Goal: Task Accomplishment & Management: Use online tool/utility

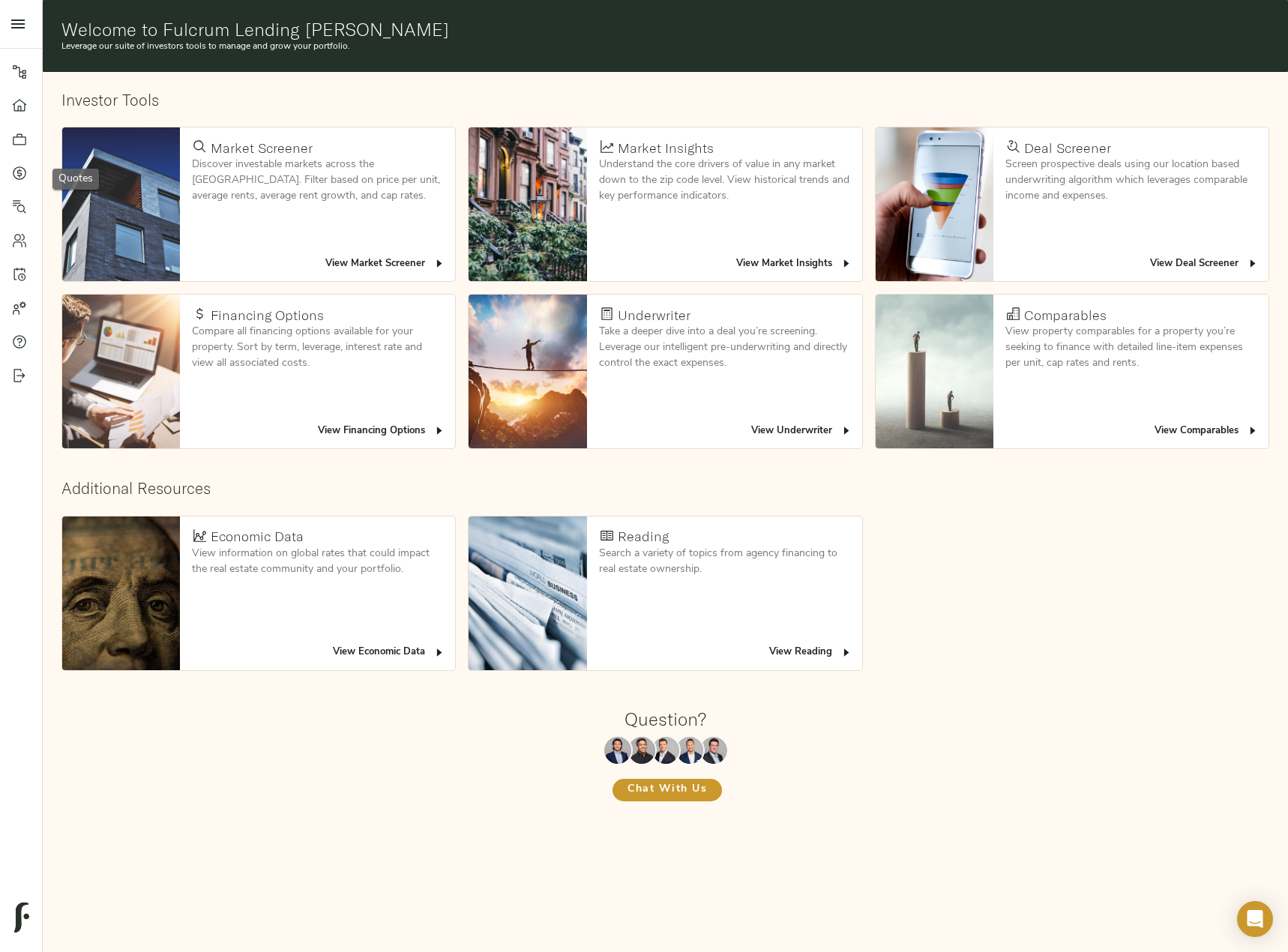
click at [20, 175] on icon at bounding box center [19, 172] width 4 height 8
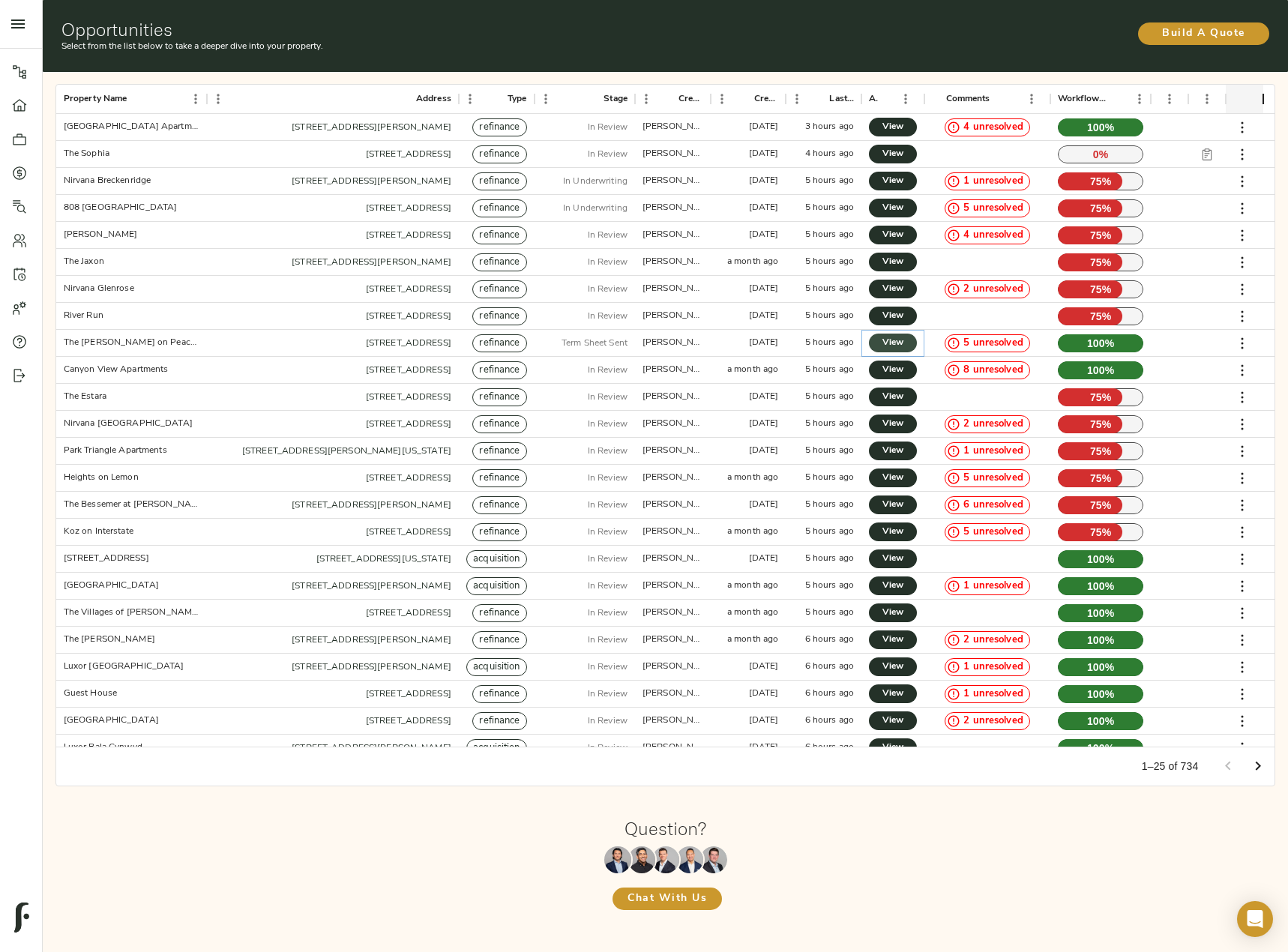
click at [886, 345] on span "View" at bounding box center [893, 343] width 18 height 16
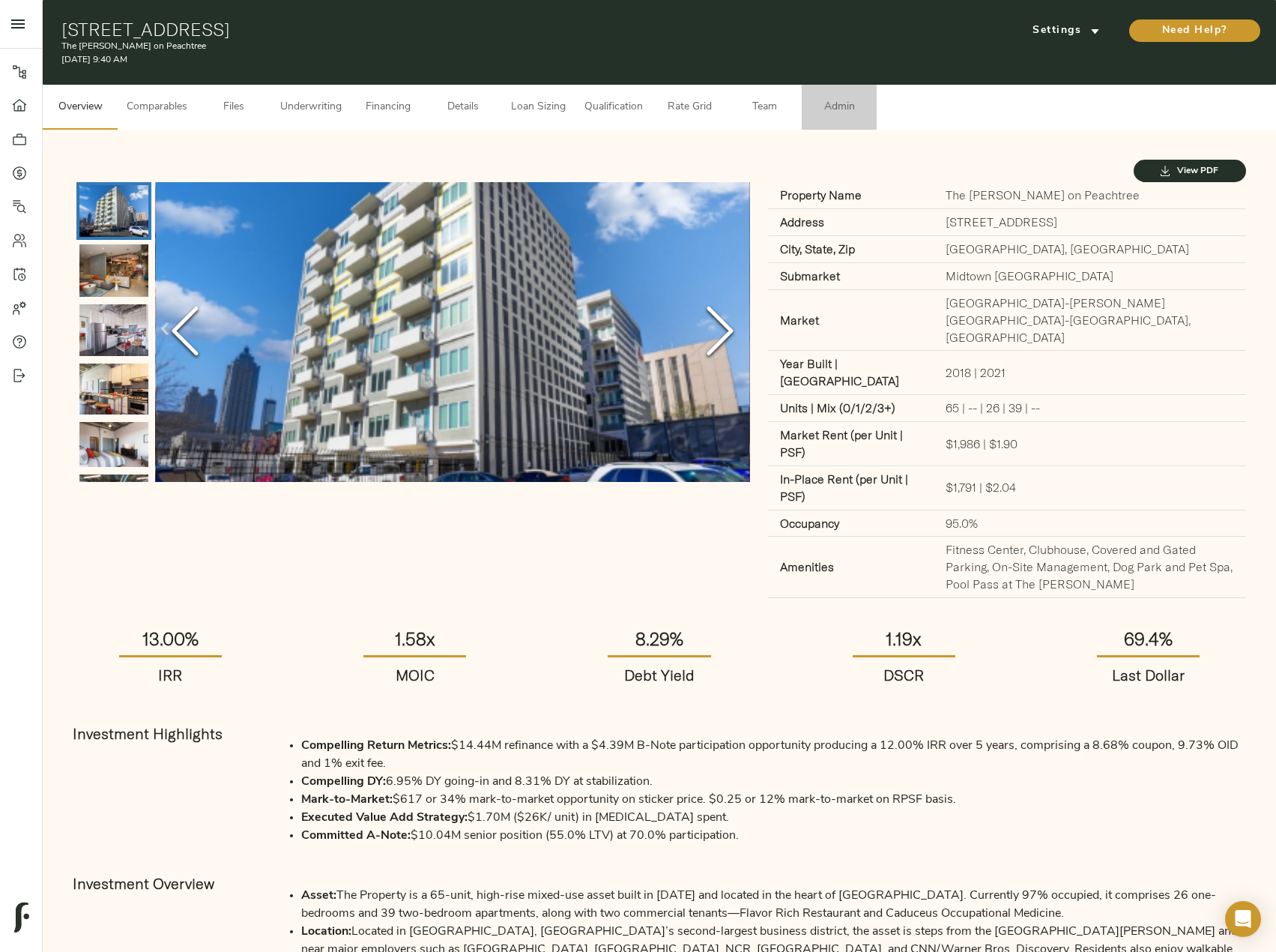
click at [834, 108] on span "Admin" at bounding box center [840, 107] width 57 height 19
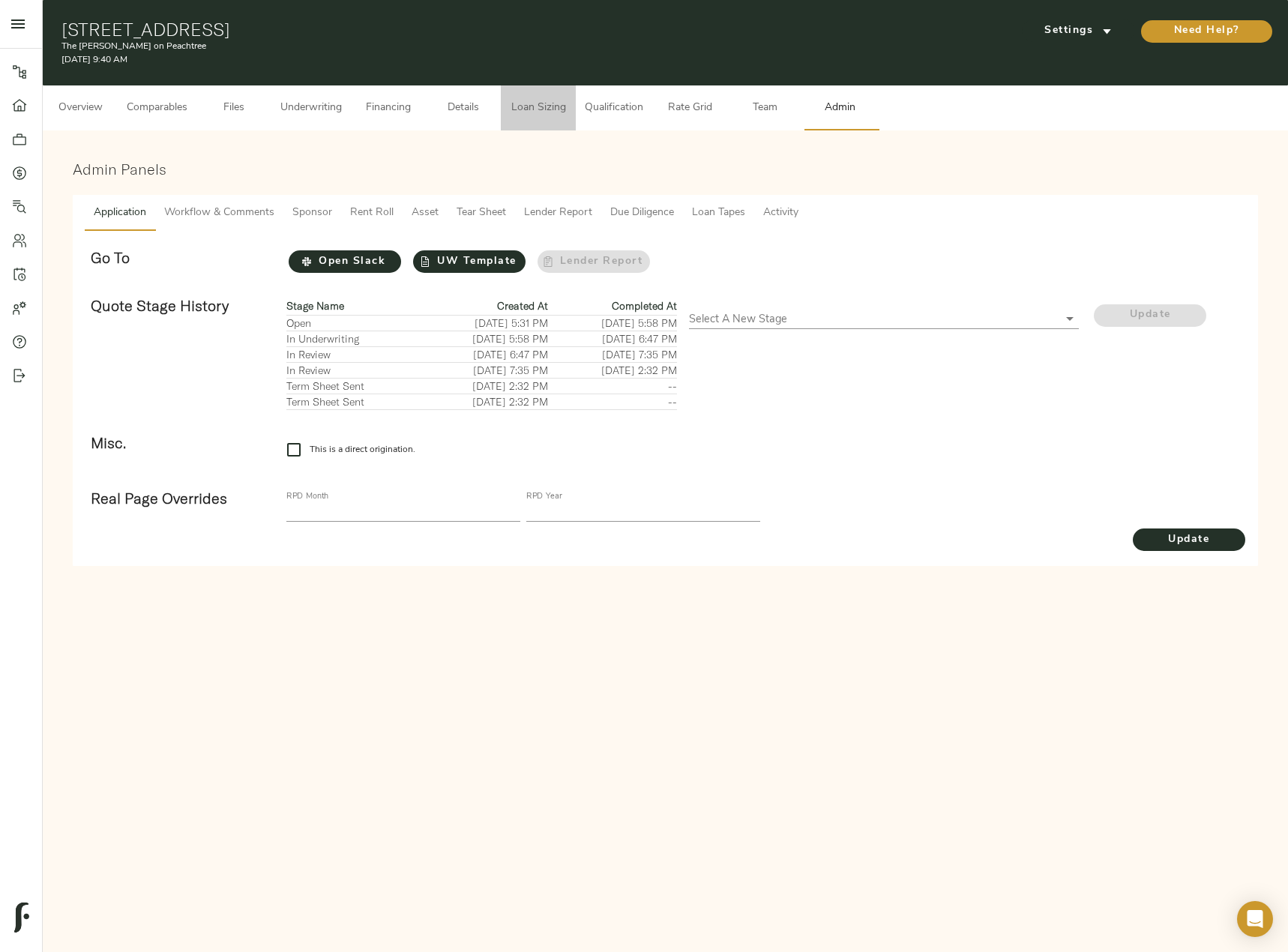
click at [518, 102] on span "Loan Sizing" at bounding box center [538, 108] width 57 height 19
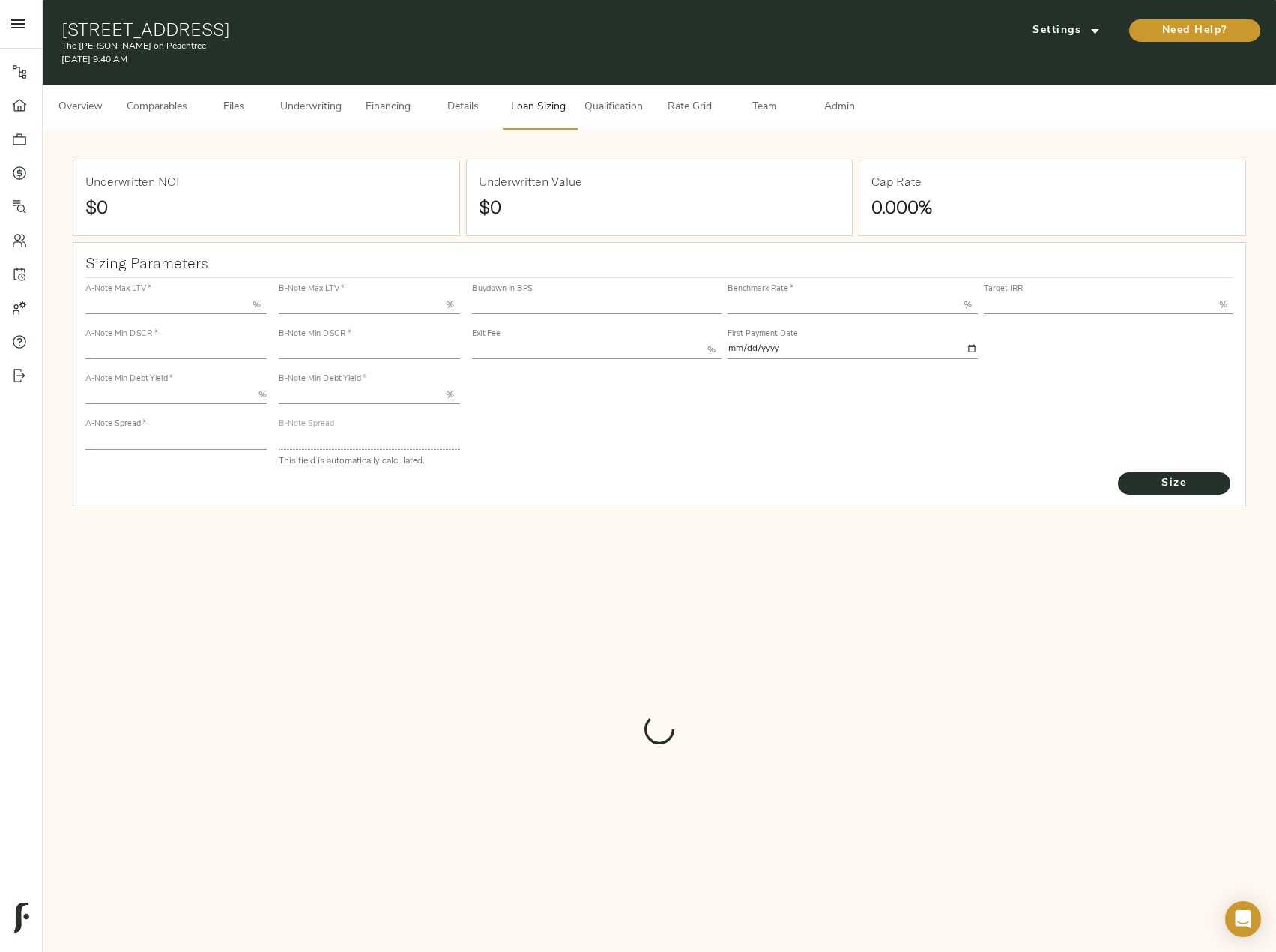
type input "55.000"
type input "1.4"
type input "10.00"
type input "220"
type input "80.000"
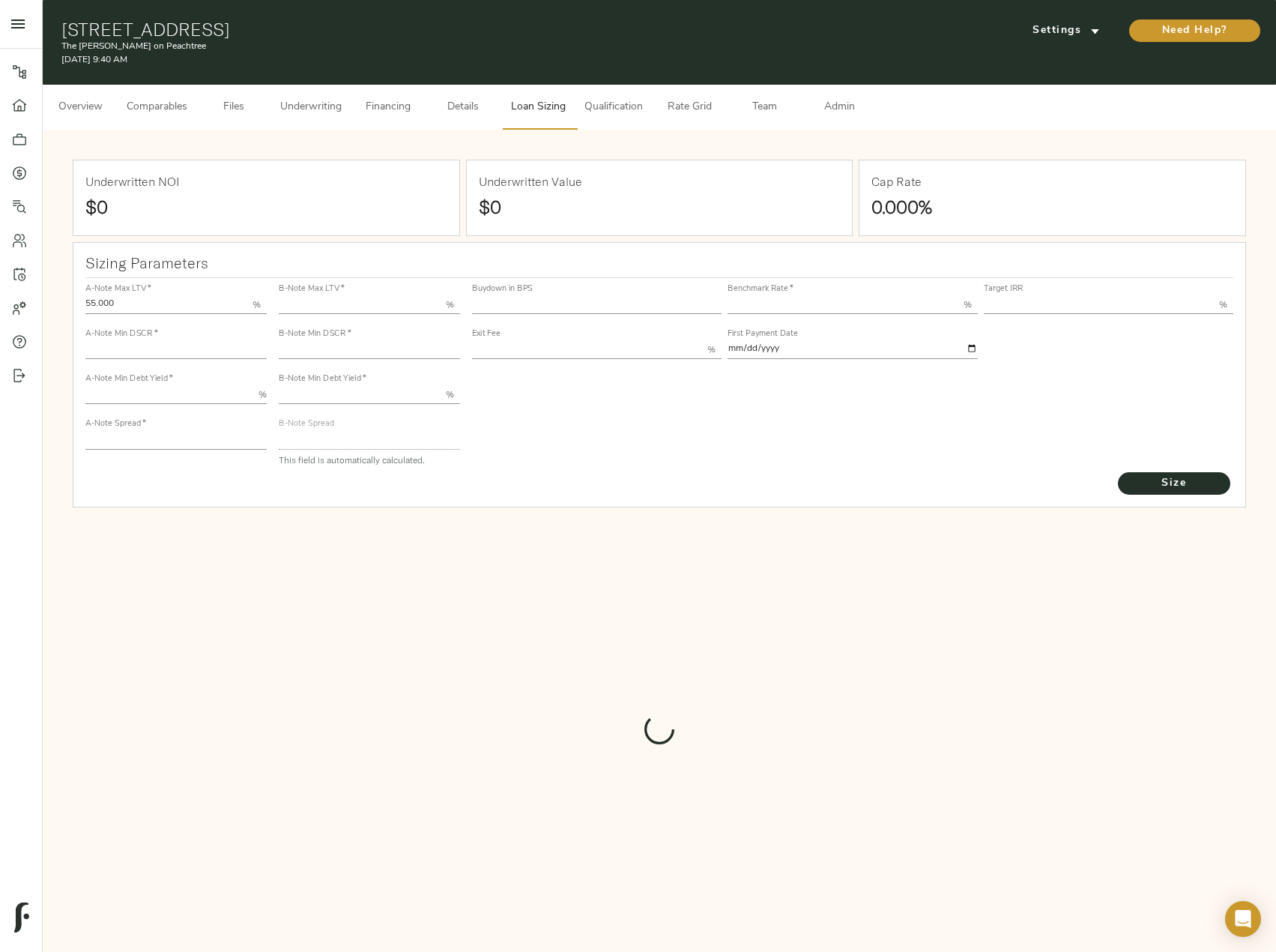
type input "1"
type input "2.00"
type input "554.1922236223195"
type input "53"
type input "3.66"
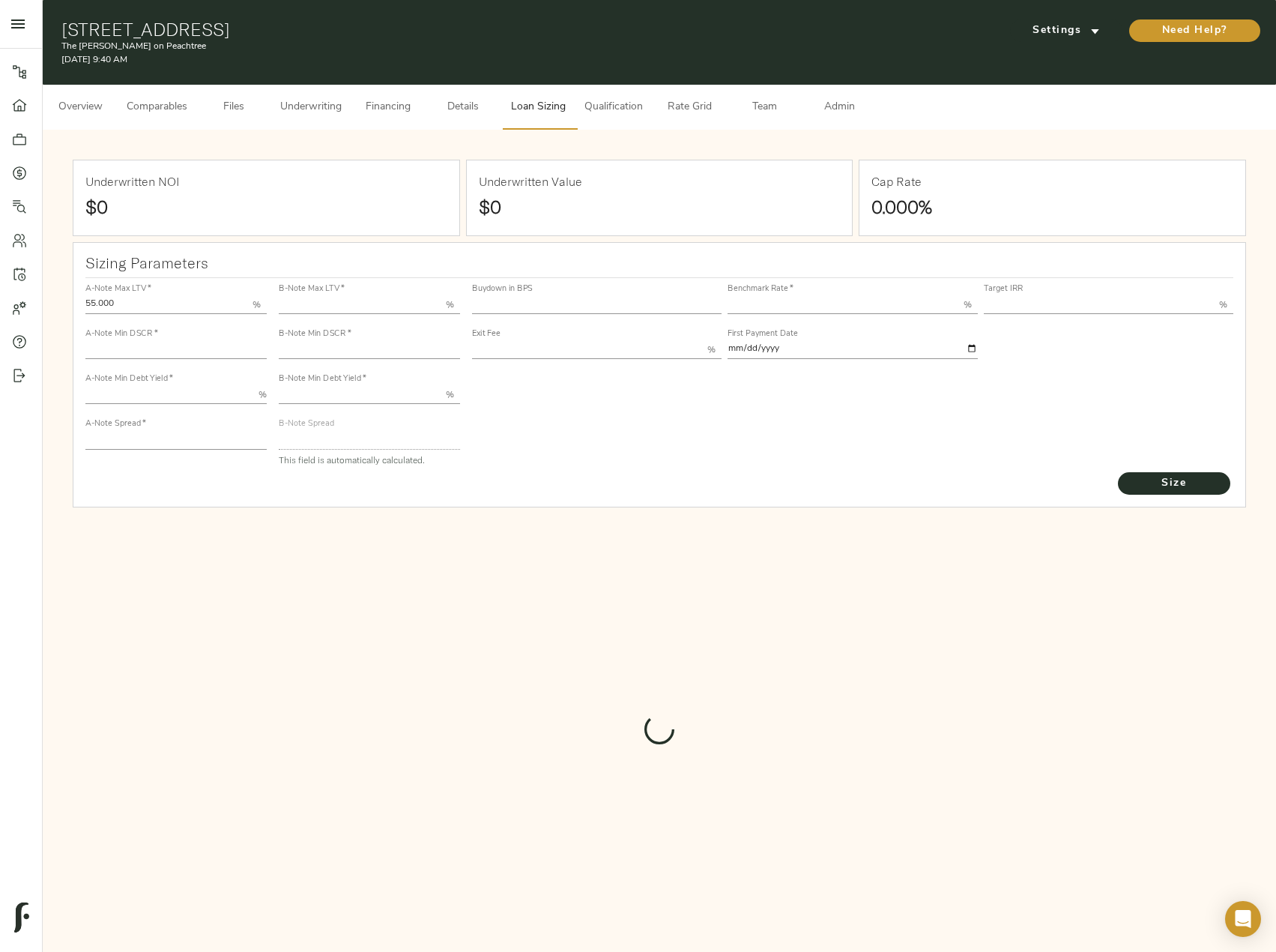
type input "13.00"
type input "1.00"
type input "2025-09-01"
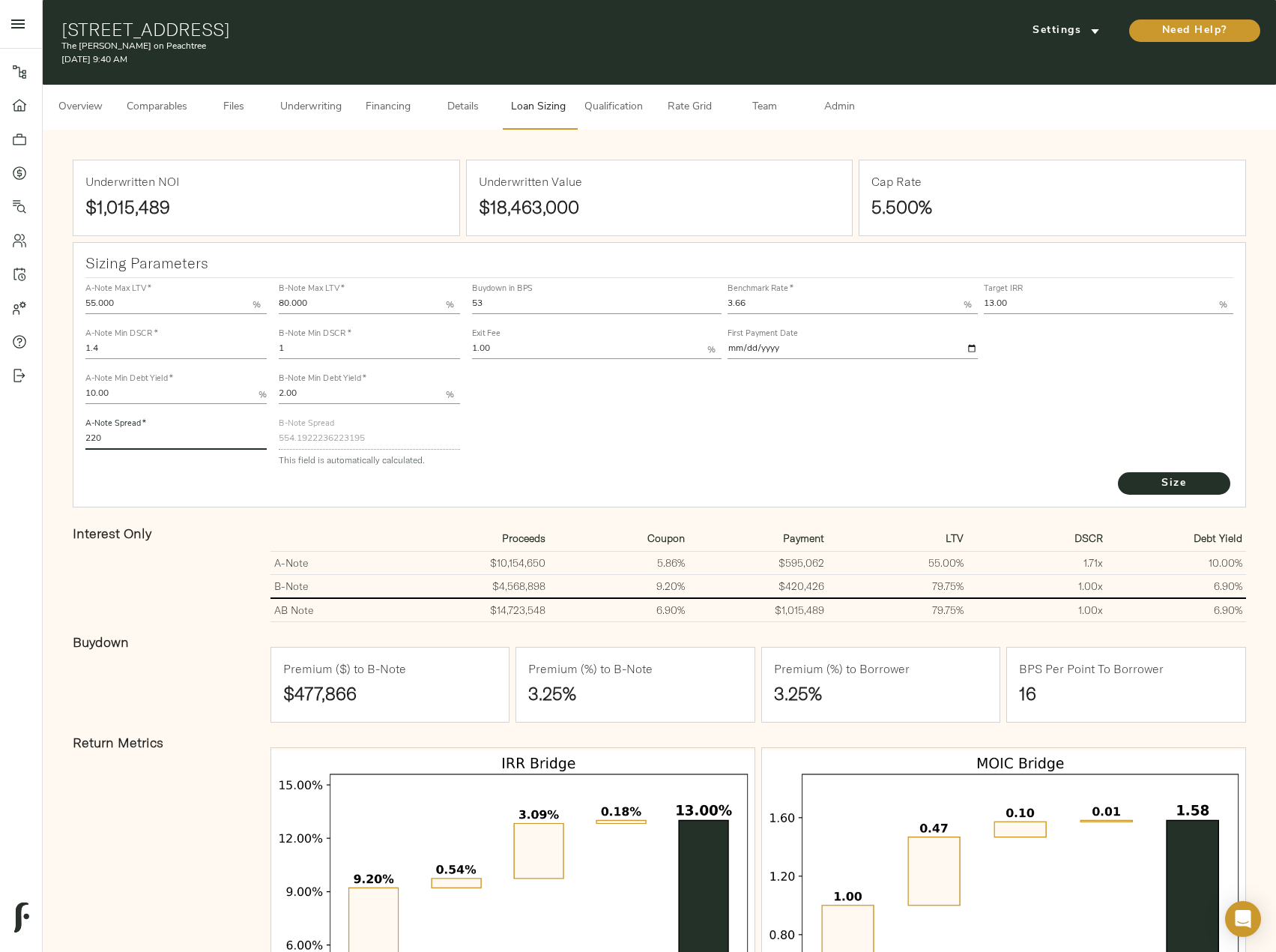
drag, startPoint x: 116, startPoint y: 438, endPoint x: -41, endPoint y: 434, distance: 157.1
click at [0, 434] on html "The Byron on Peachtree - 549 Peachtree St NE, Atlanta, GA 30308 Pipeline Dashbo…" at bounding box center [638, 586] width 1276 height 1172
drag, startPoint x: 760, startPoint y: 307, endPoint x: 700, endPoint y: 307, distance: 60.0
click at [703, 307] on div "Buydown in BPS 53 Benchmark Rate   * 3.66 % Target IRR 13.00 % Exit Fee 1.00 % …" at bounding box center [853, 321] width 768 height 91
type input "3.68"
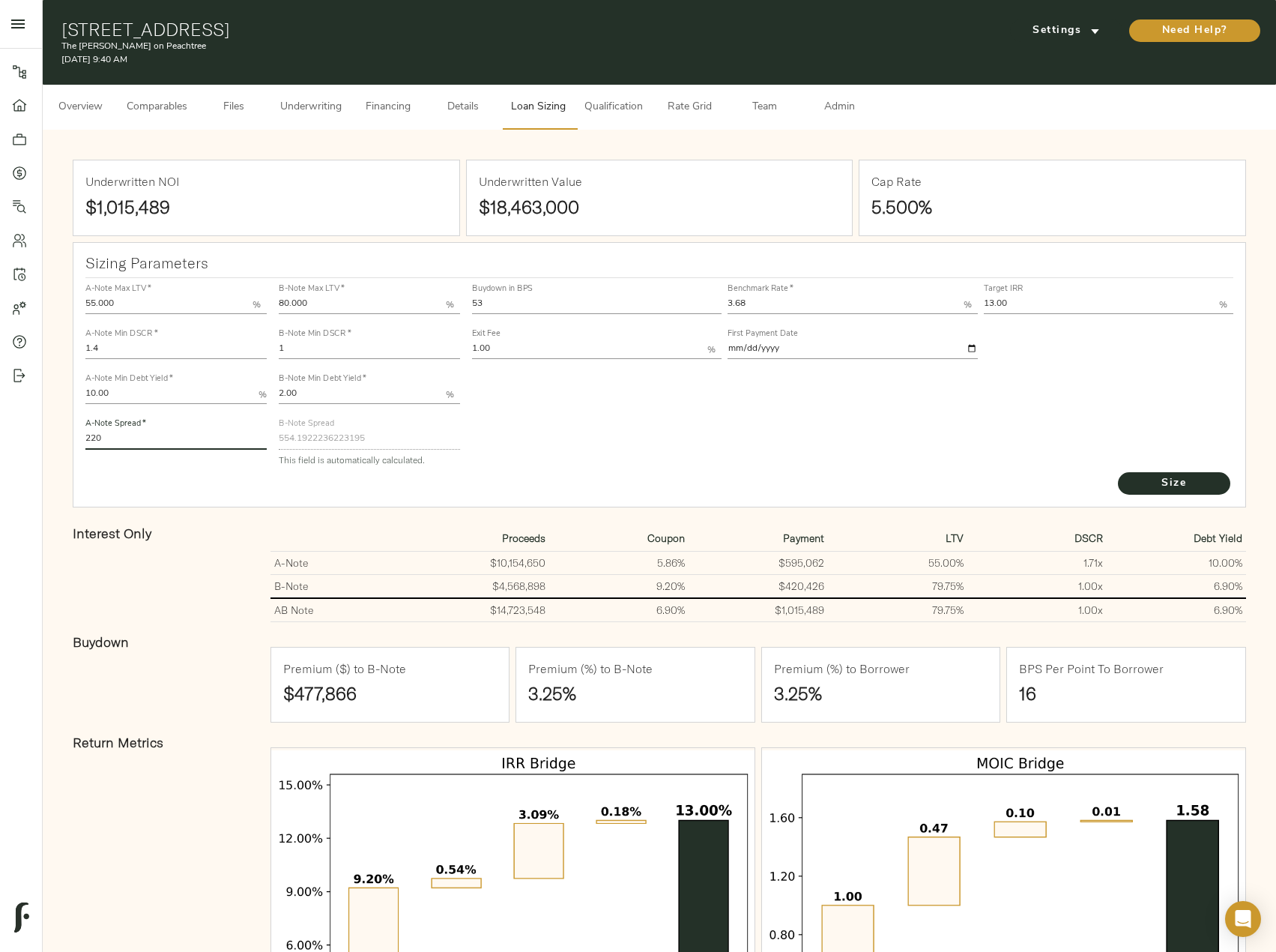
drag, startPoint x: 114, startPoint y: 443, endPoint x: 29, endPoint y: 443, distance: 85.0
click at [31, 443] on div "Pipeline Dashboard Portfolio Quotes Search Users Activity Account Help Sign Out…" at bounding box center [638, 561] width 1276 height 1123
type input "210"
click at [1118, 472] on button "Size" at bounding box center [1174, 483] width 112 height 22
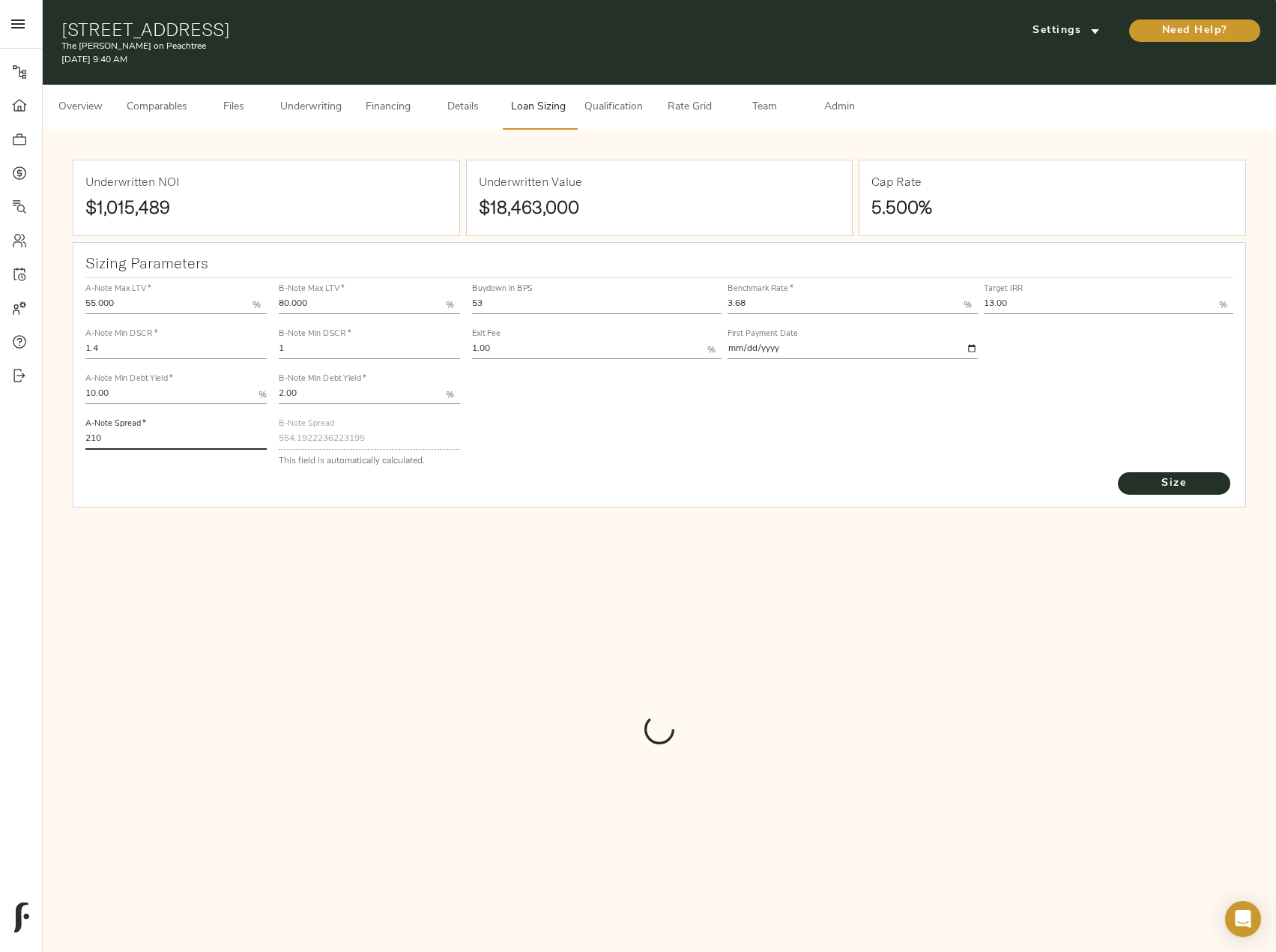
type input "556.7262333005464"
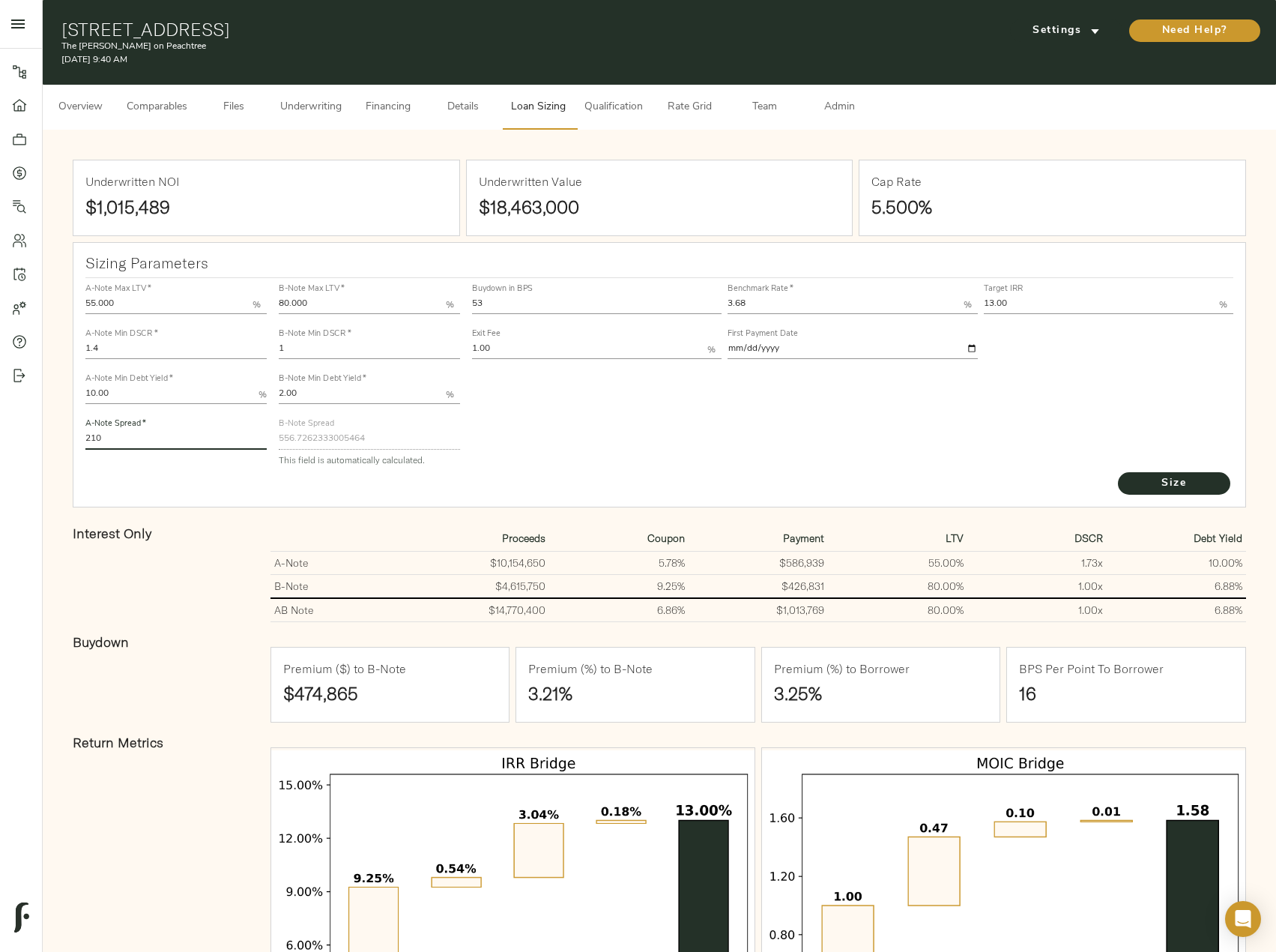
click at [1118, 472] on button "Size" at bounding box center [1174, 483] width 112 height 22
drag, startPoint x: 110, startPoint y: 434, endPoint x: 44, endPoint y: 434, distance: 66.0
click at [44, 434] on div "Underwritten NOI $1,015,489 Underwritten Value $18,463,000 Cap Rate 5.500% Sizi…" at bounding box center [660, 626] width 1234 height 992
type input "220"
click at [1118, 472] on button "Size" at bounding box center [1174, 483] width 112 height 22
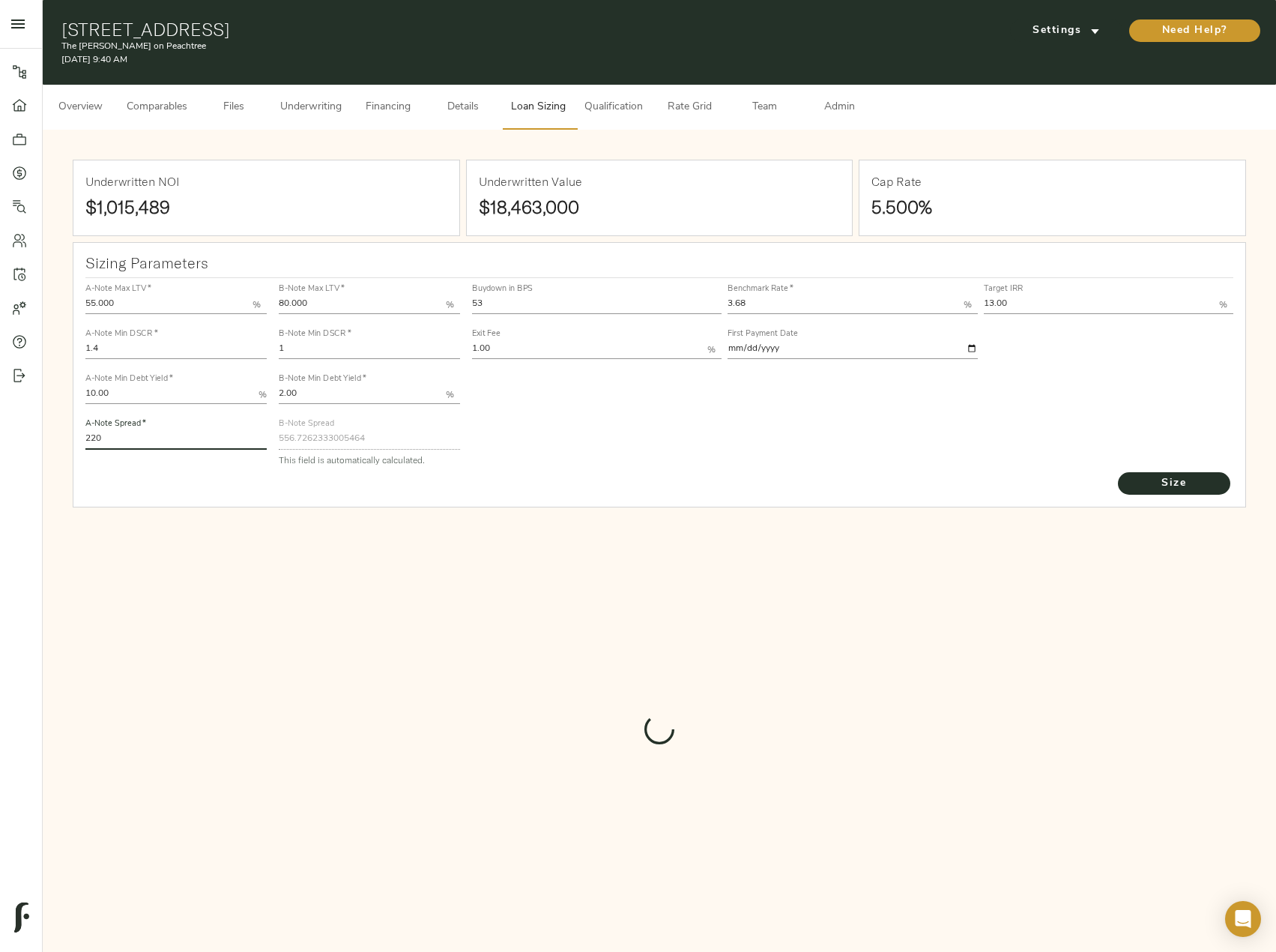
type input "553.0870240967066"
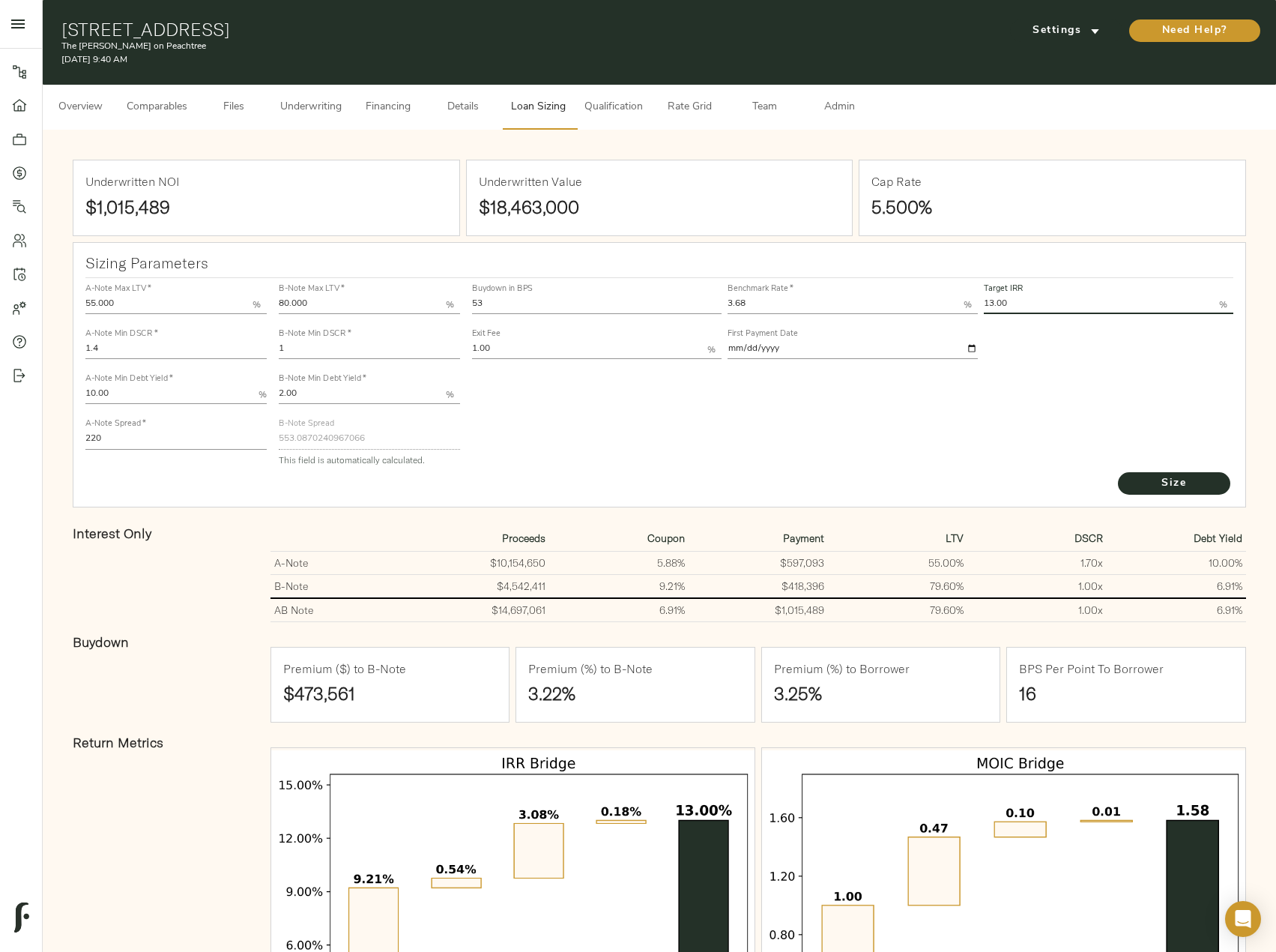
drag, startPoint x: 1036, startPoint y: 302, endPoint x: 955, endPoint y: 302, distance: 81.0
click at [956, 302] on div "Buydown in BPS 53 Benchmark Rate   * 3.68 % Target IRR 13.00 % Exit Fee 1.00 % …" at bounding box center [853, 321] width 768 height 91
type input "12.00"
click at [1118, 472] on button "Size" at bounding box center [1174, 483] width 112 height 22
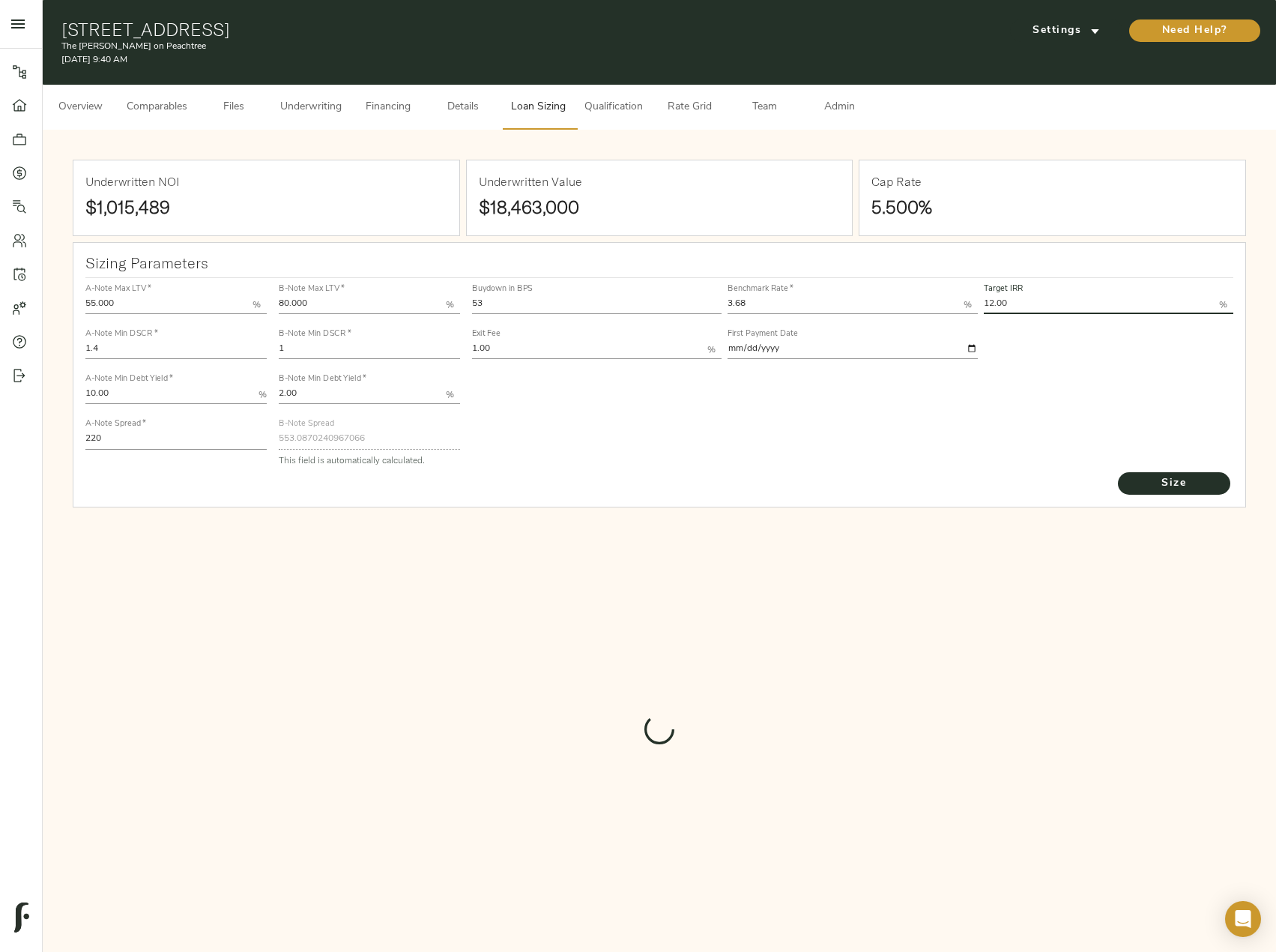
type input "739"
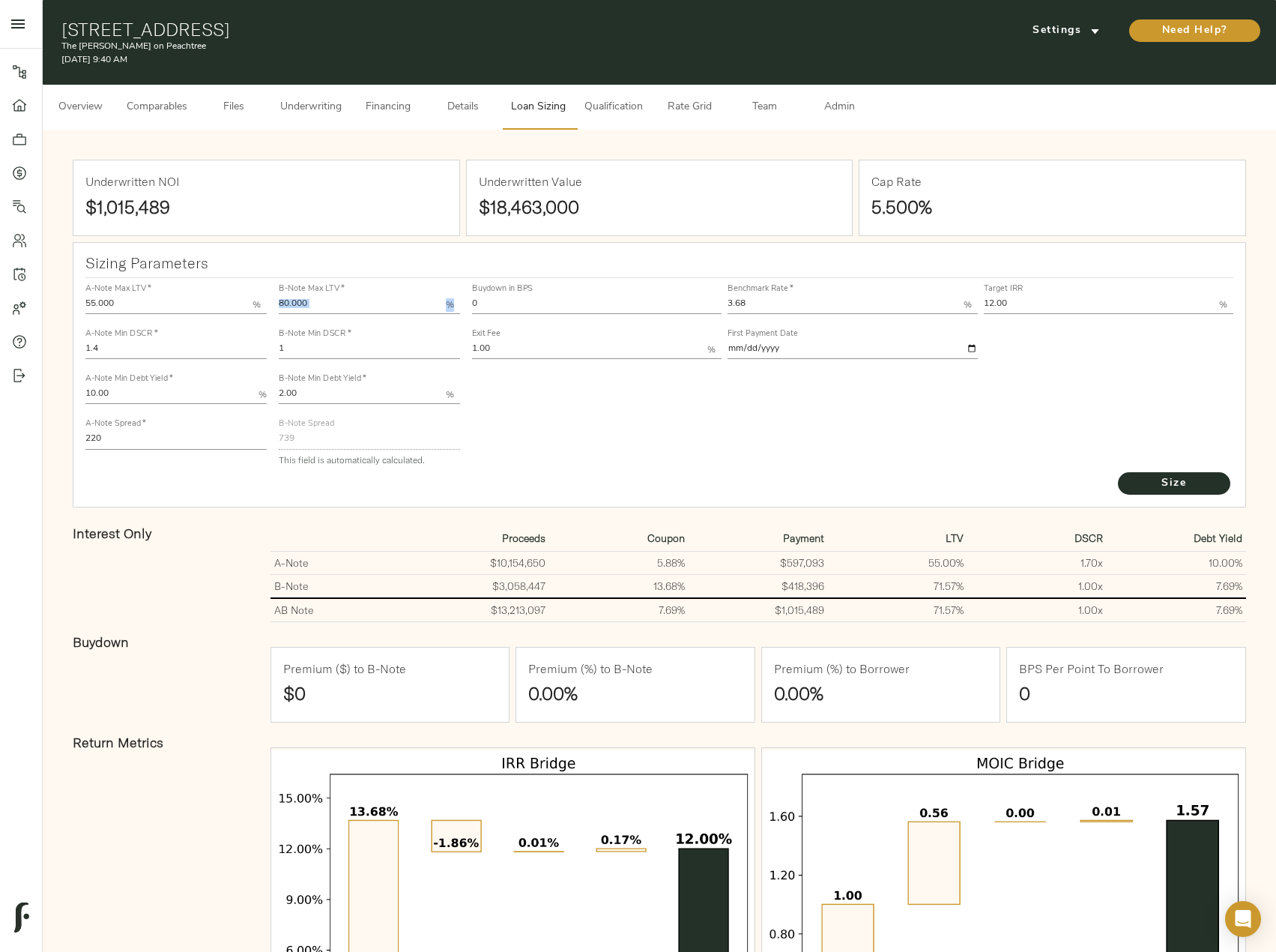
drag, startPoint x: 448, startPoint y: 304, endPoint x: 410, endPoint y: 297, distance: 38.6
click at [423, 299] on div "80.000 %" at bounding box center [370, 305] width 182 height 18
click at [488, 306] on input "0" at bounding box center [597, 305] width 249 height 18
drag, startPoint x: 498, startPoint y: 306, endPoint x: 469, endPoint y: 306, distance: 29.0
click at [469, 306] on div "Buydown in BPS 0" at bounding box center [597, 297] width 256 height 45
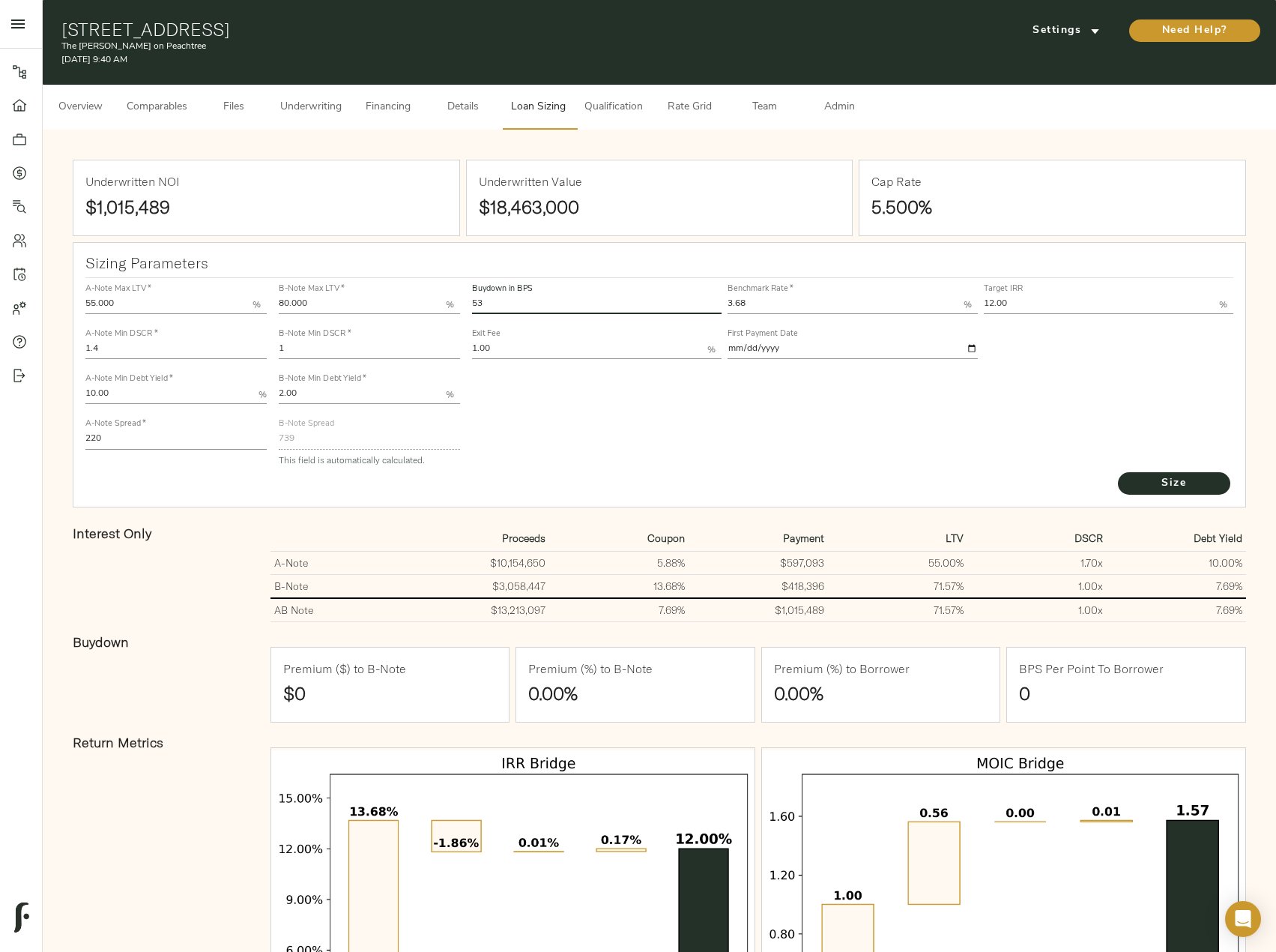
type input "53"
click at [1118, 472] on button "Size" at bounding box center [1174, 483] width 112 height 22
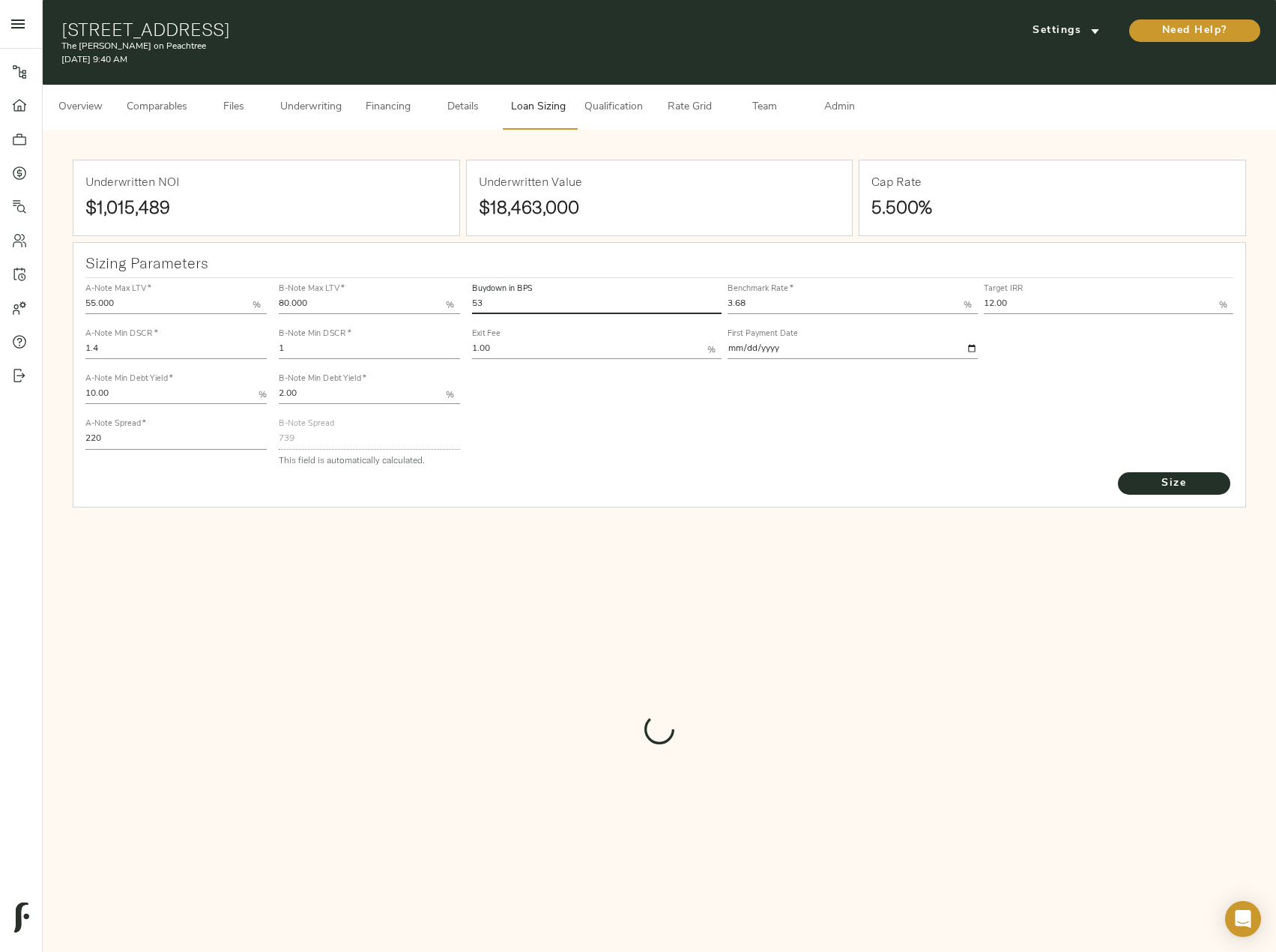
type input "500.8793758663167"
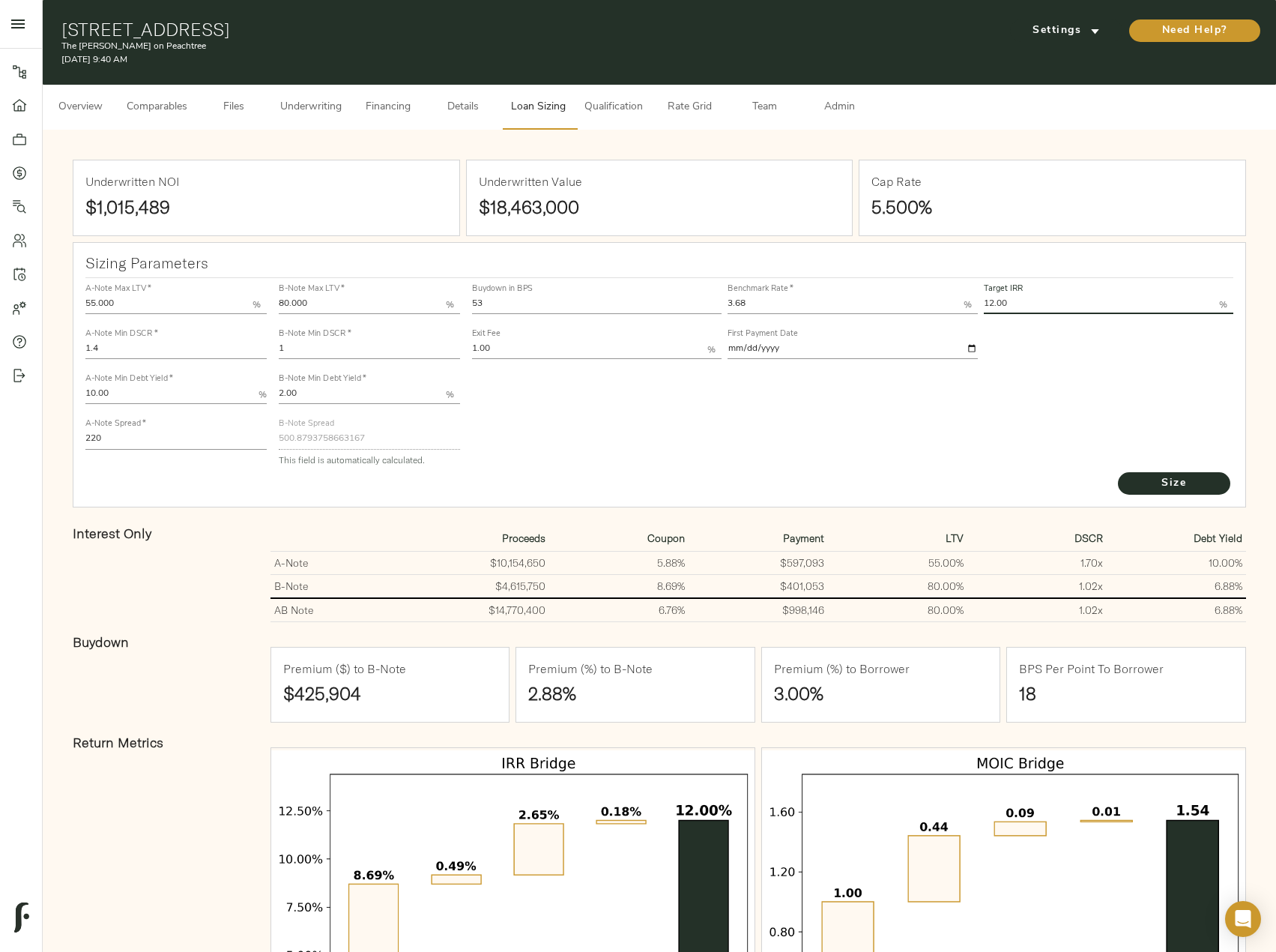
drag, startPoint x: 1020, startPoint y: 297, endPoint x: 940, endPoint y: 297, distance: 80.0
click at [940, 297] on div "Buydown in BPS 53 Benchmark Rate   * 3.68 % Target IRR 12.00 % Exit Fee 1.00 % …" at bounding box center [853, 321] width 768 height 91
type input "13.00"
click at [1118, 472] on button "Size" at bounding box center [1174, 483] width 112 height 22
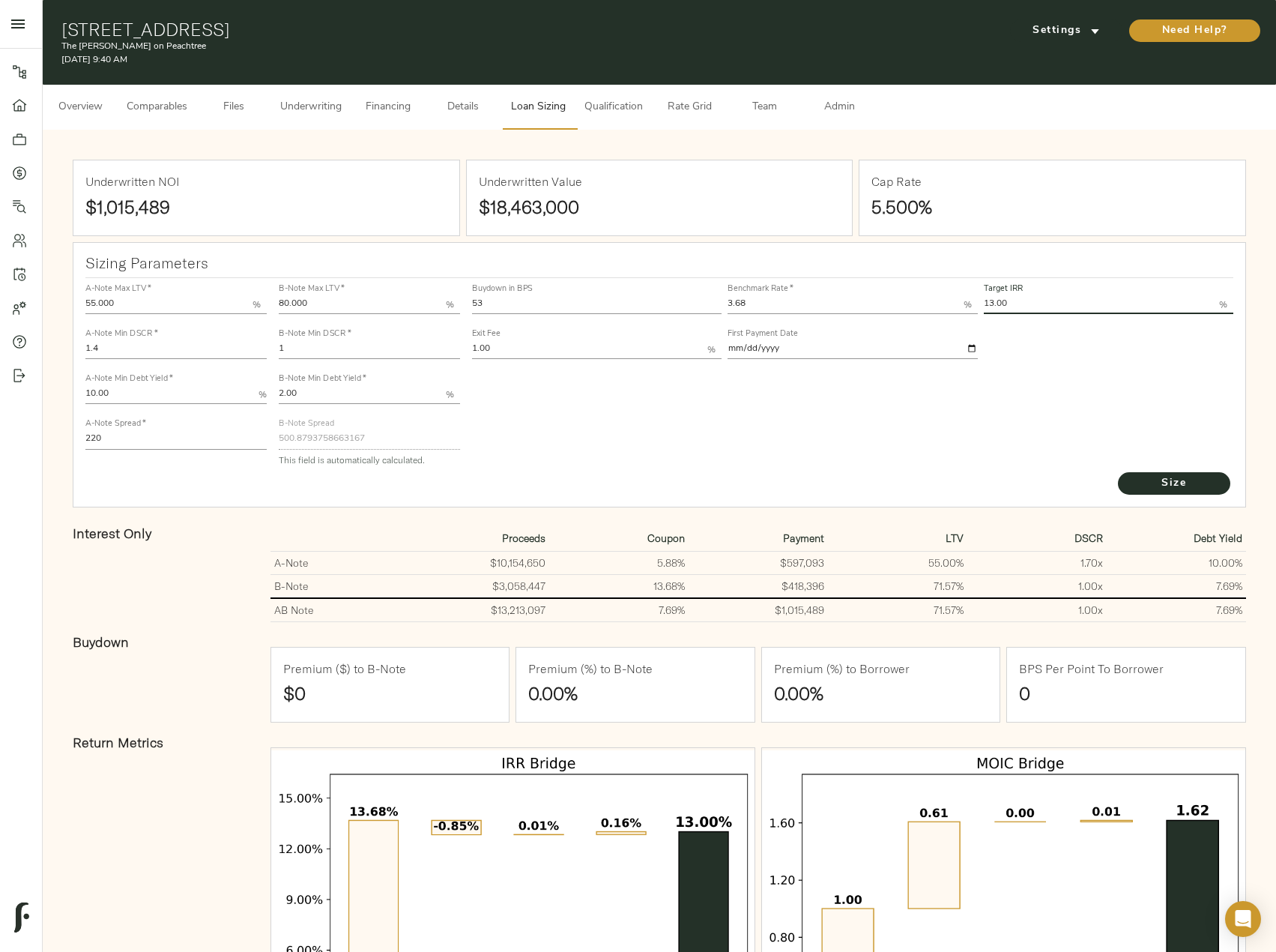
type input "828"
drag, startPoint x: 487, startPoint y: 296, endPoint x: 459, endPoint y: 296, distance: 28.0
click at [459, 296] on div "A-Note Max LTV   * 55.000 % A-Note Min DSCR   * 1.4 A-Note Min Debt Yield   * 1…" at bounding box center [660, 375] width 1161 height 205
type input "53"
click at [1118, 472] on button "Size" at bounding box center [1174, 483] width 112 height 22
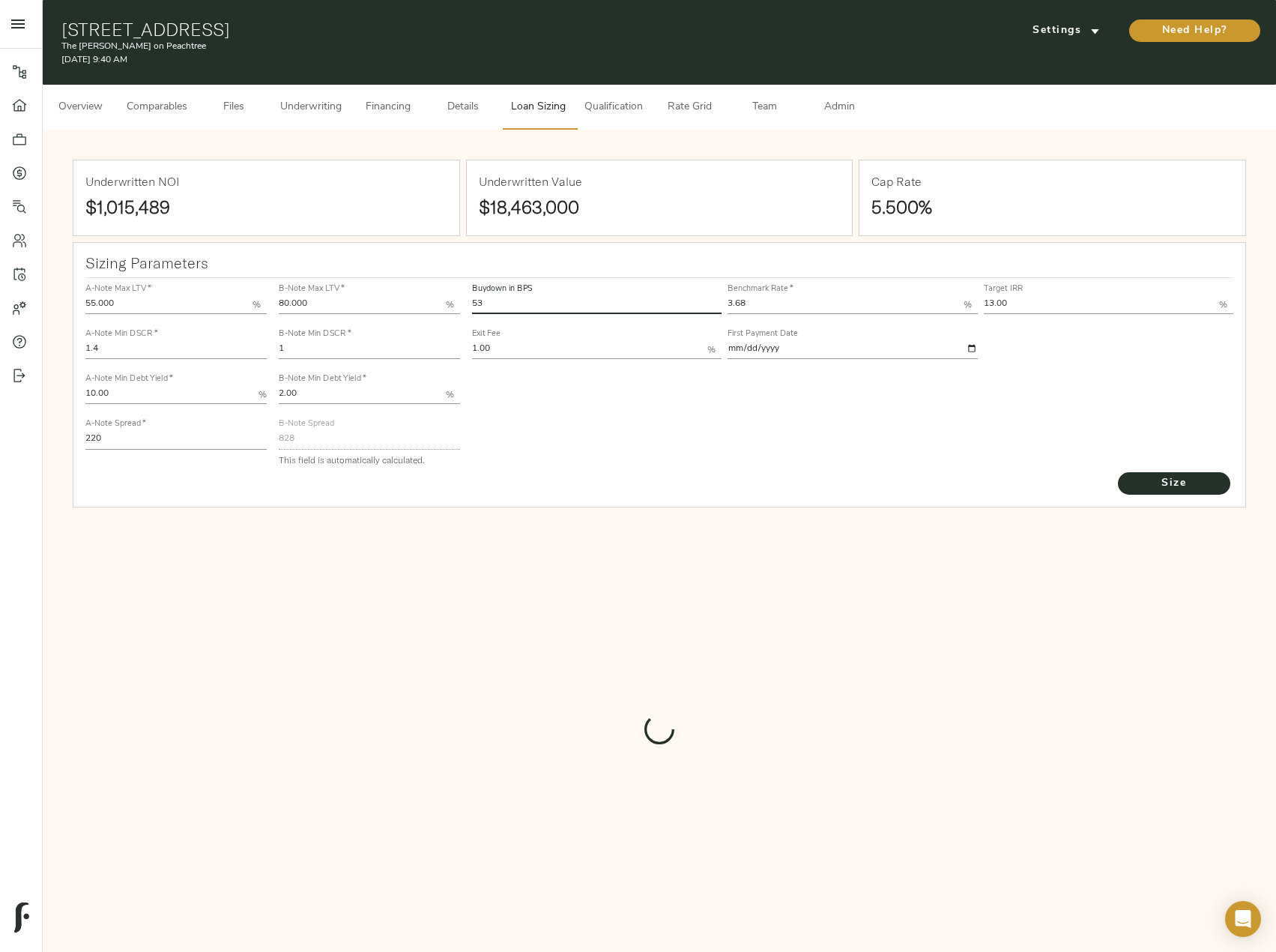
type input "552.4005030780833"
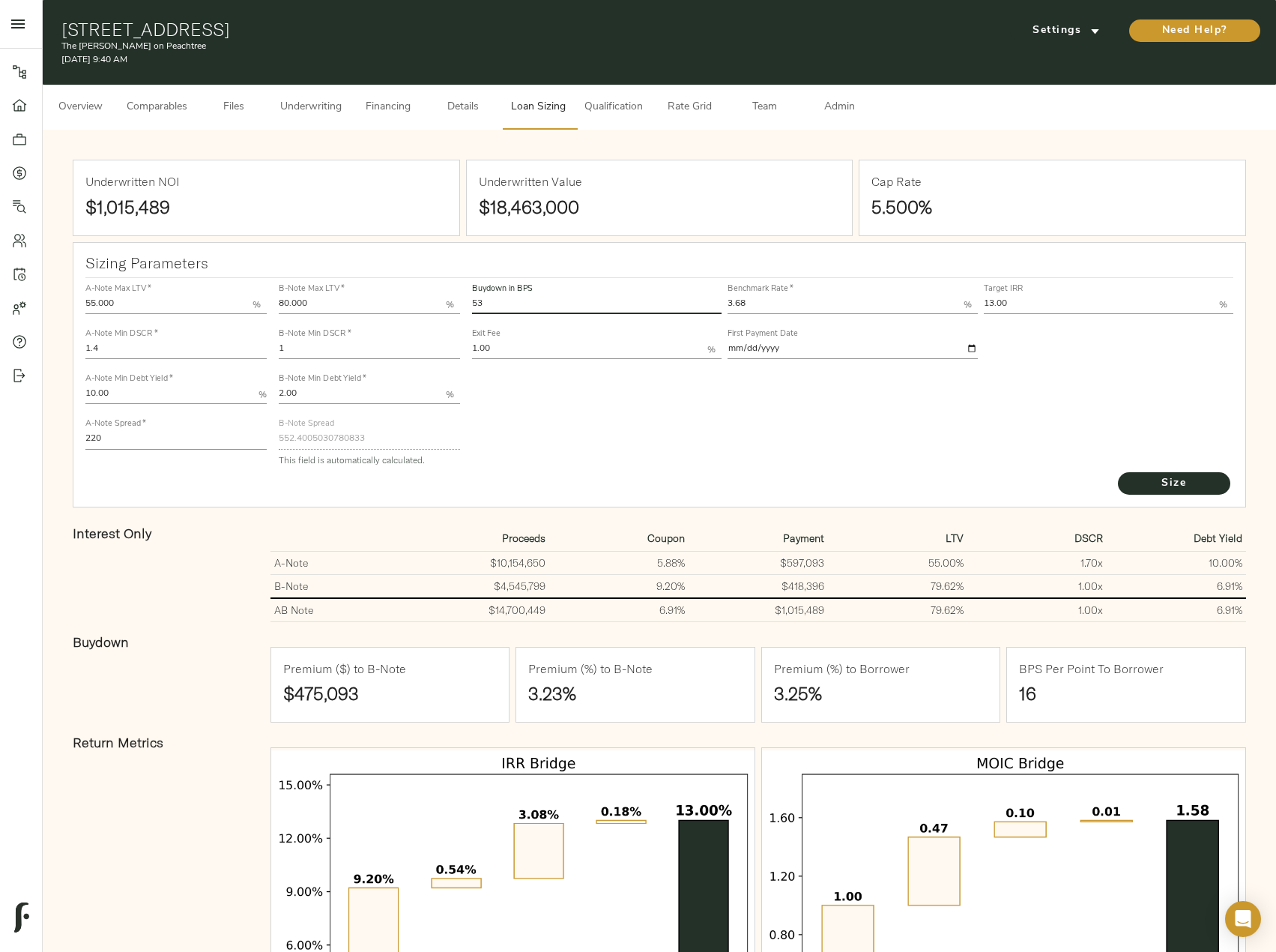
drag, startPoint x: 757, startPoint y: 298, endPoint x: 685, endPoint y: 297, distance: 72.0
click at [685, 297] on div "Buydown in BPS 53 Benchmark Rate   * 3.68 % Target IRR 13.00 % Exit Fee 1.00 % …" at bounding box center [853, 321] width 768 height 91
type input "3.00"
click at [1118, 472] on button "Size" at bounding box center [1174, 483] width 112 height 22
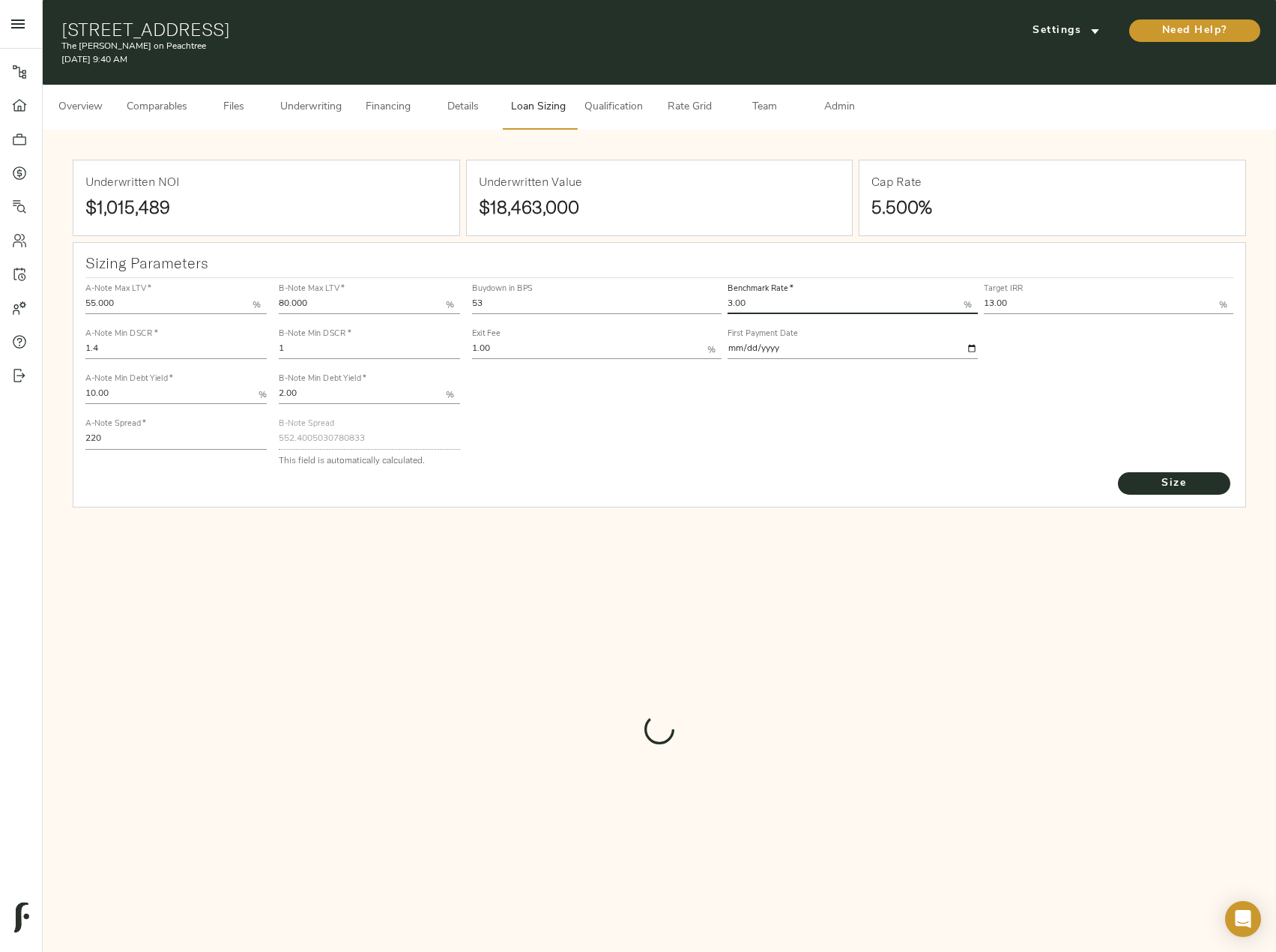
type input "631.1961559787273"
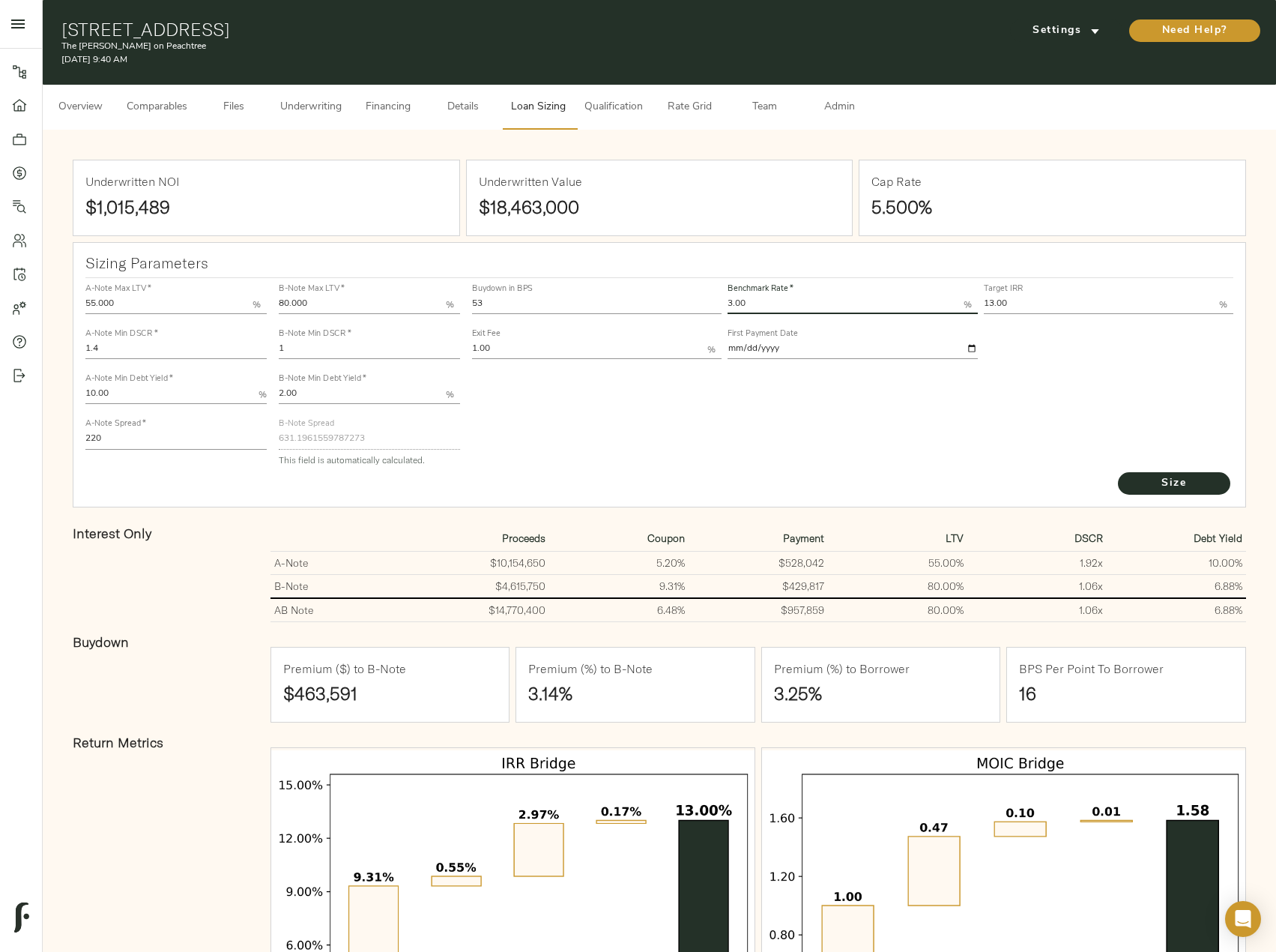
drag, startPoint x: 754, startPoint y: 298, endPoint x: 719, endPoint y: 298, distance: 35.0
click at [719, 298] on div "Buydown in BPS 53 Benchmark Rate   * 3.00 % Target IRR 13.00 % Exit Fee 1.00 % …" at bounding box center [853, 321] width 768 height 91
type input "3.68"
click at [1118, 472] on button "Size" at bounding box center [1174, 483] width 112 height 22
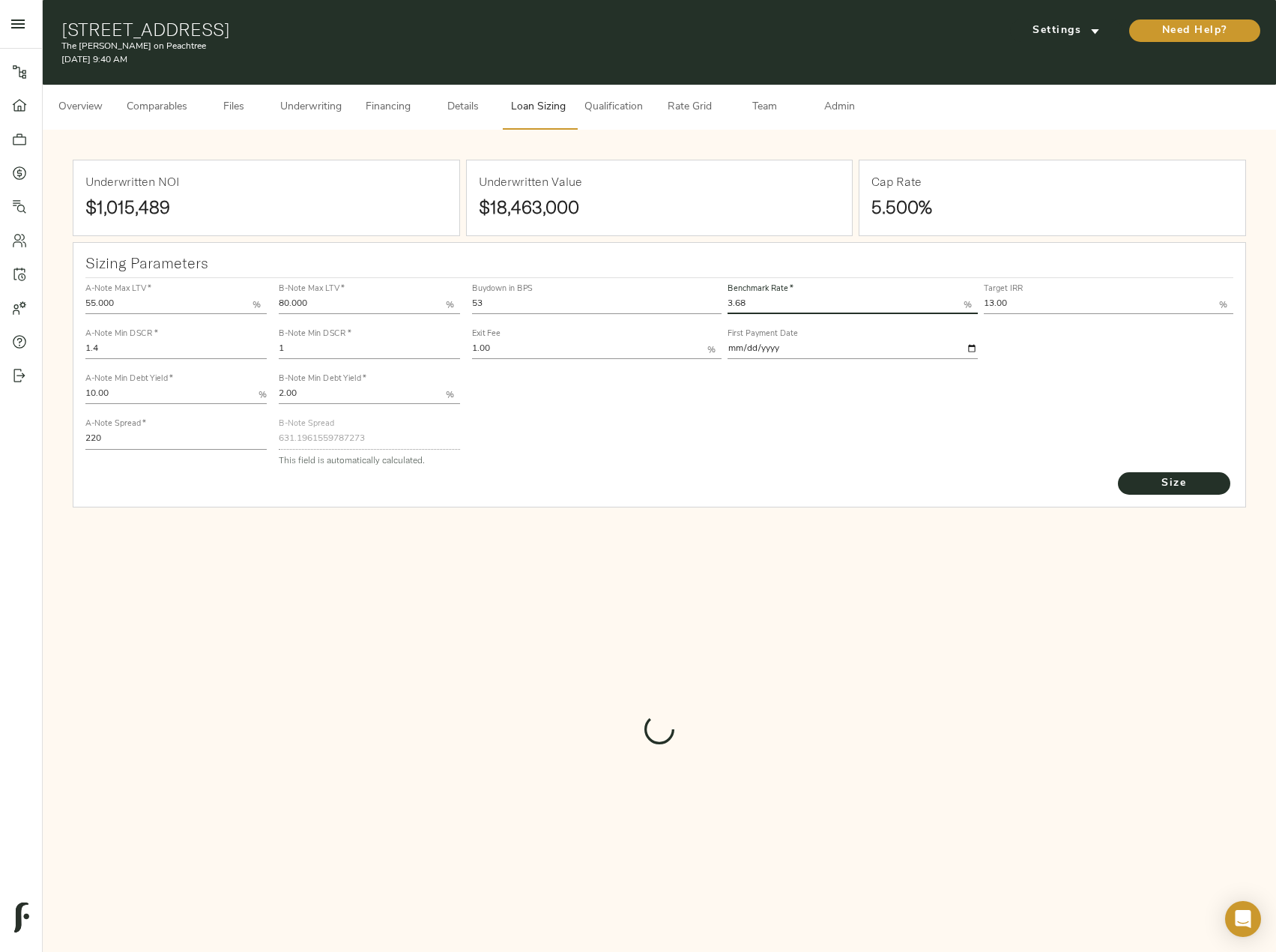
type input "552.4005030780833"
